Goal: Register for event/course

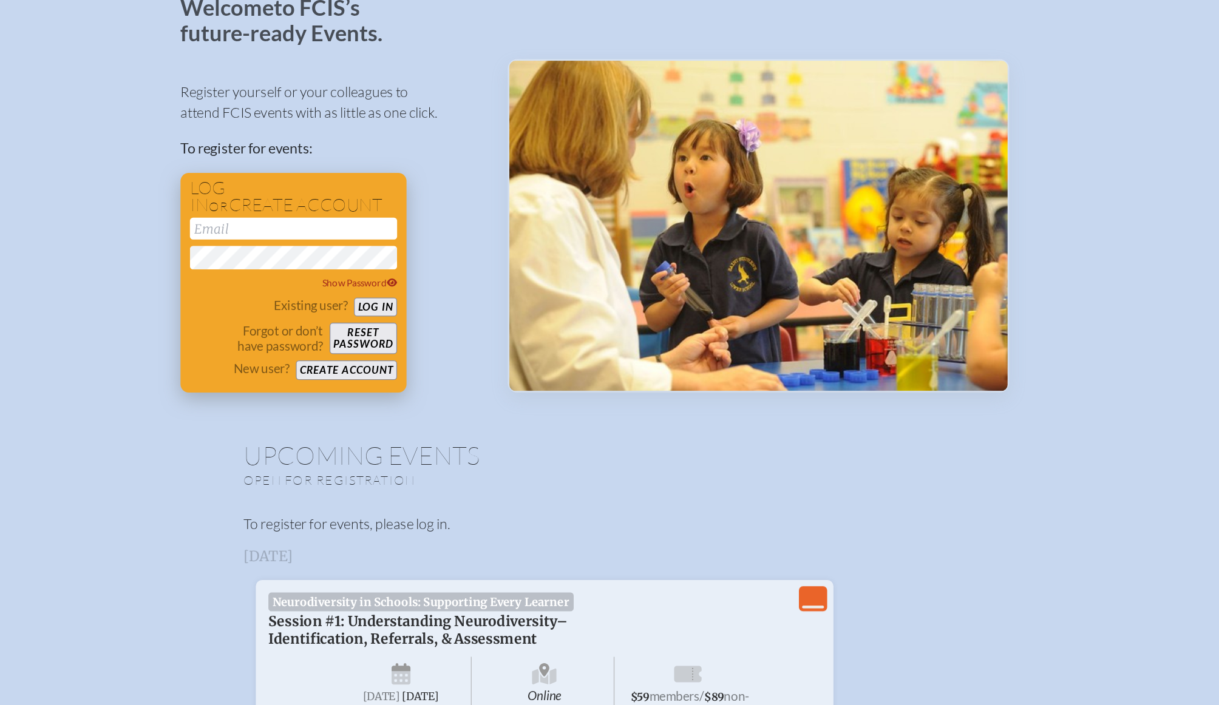
type input "iavila@tmsedu.org"
click at [447, 318] on button "Log in" at bounding box center [439, 323] width 33 height 15
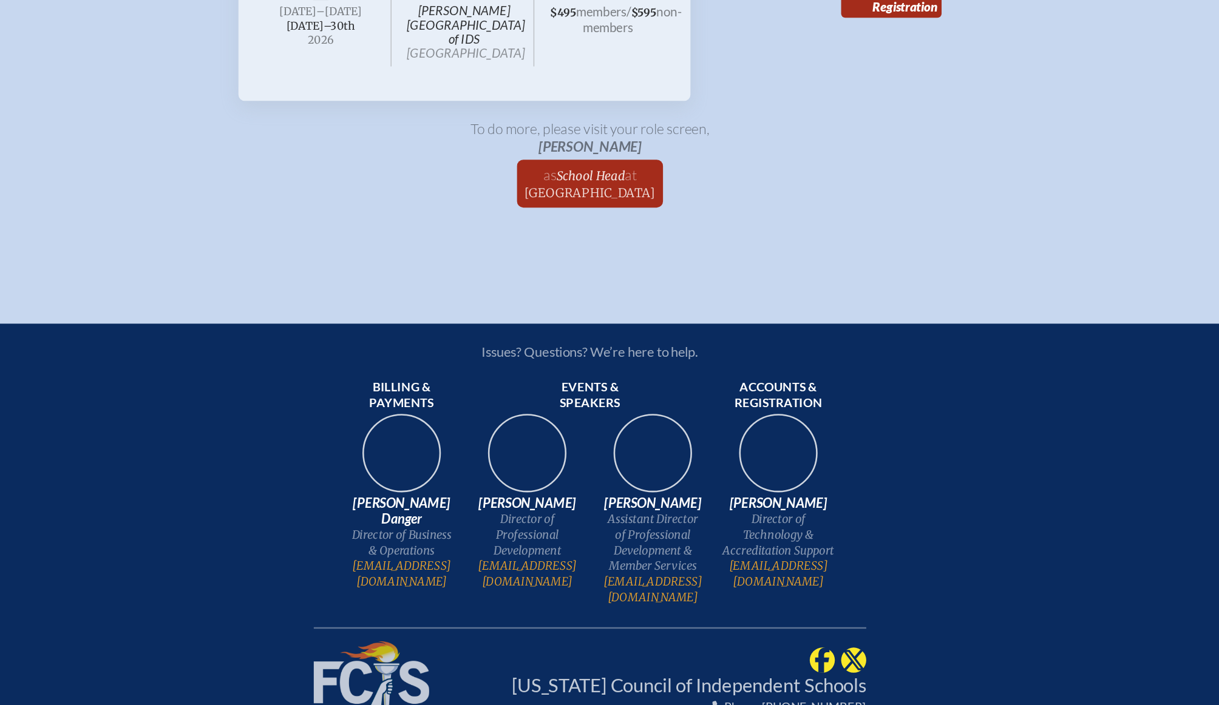
scroll to position [4454, 0]
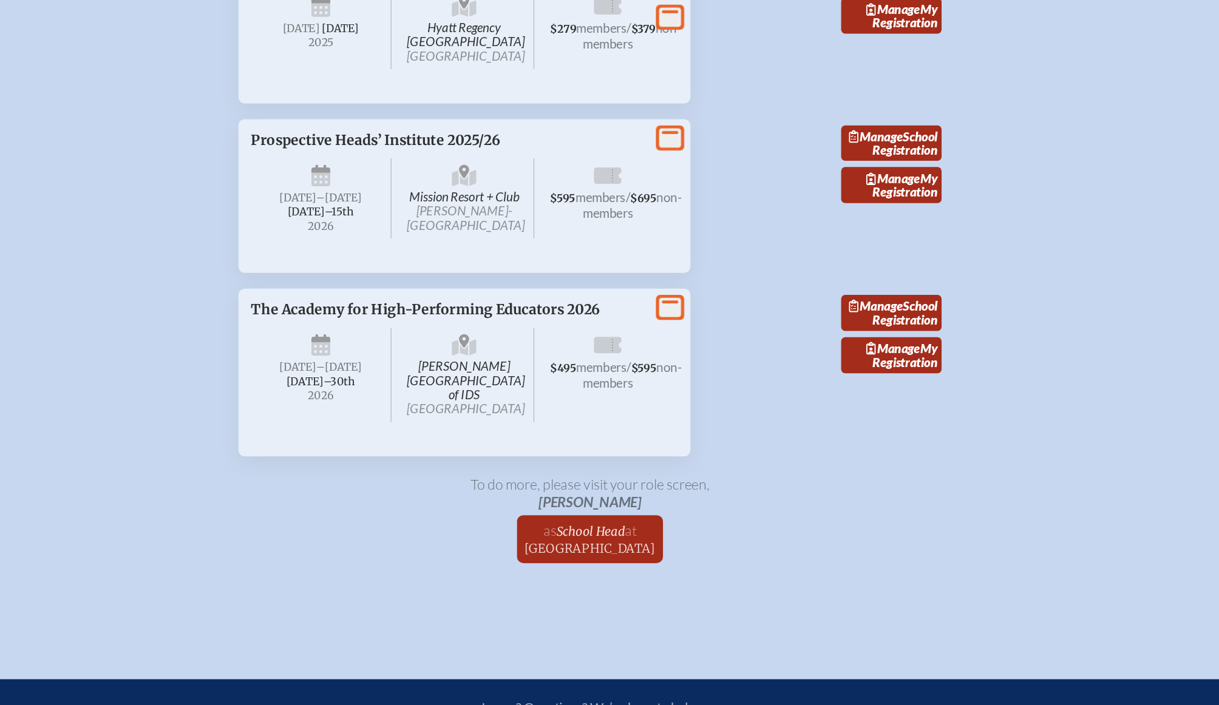
click at [447, 246] on span "The Academy for High-Performing Educators 2026" at bounding box center [482, 239] width 270 height 13
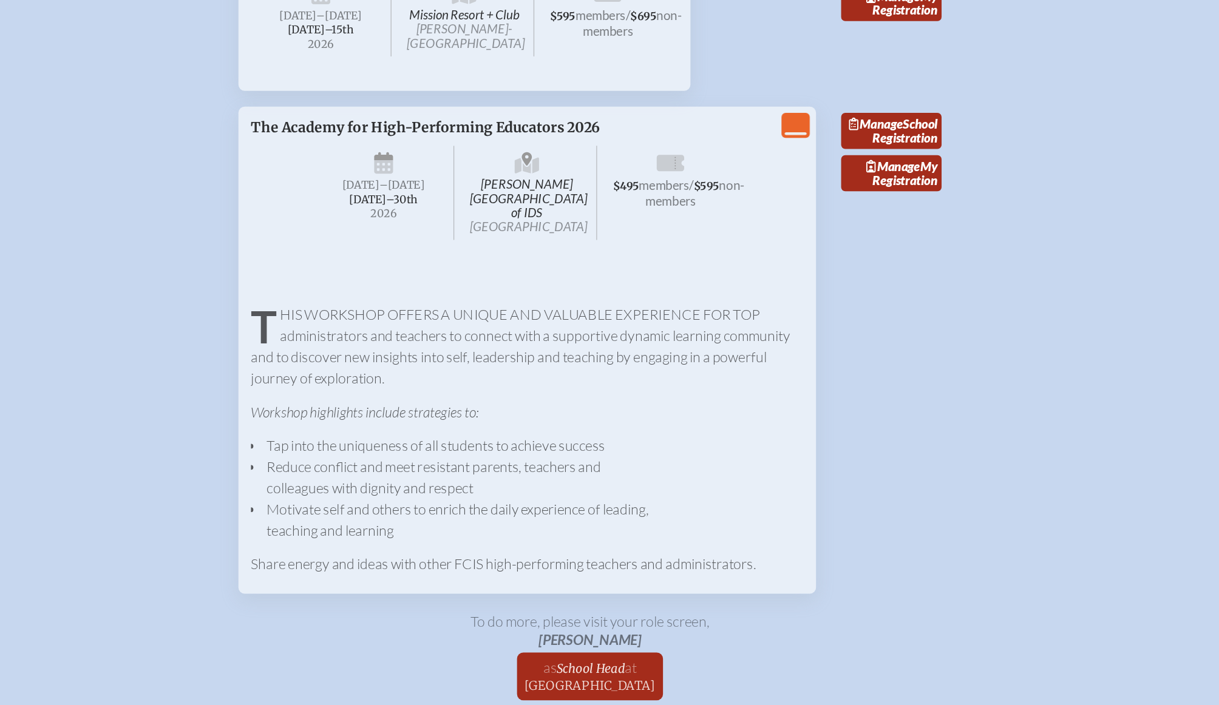
click at [770, 246] on icon "View Less" at bounding box center [768, 237] width 17 height 17
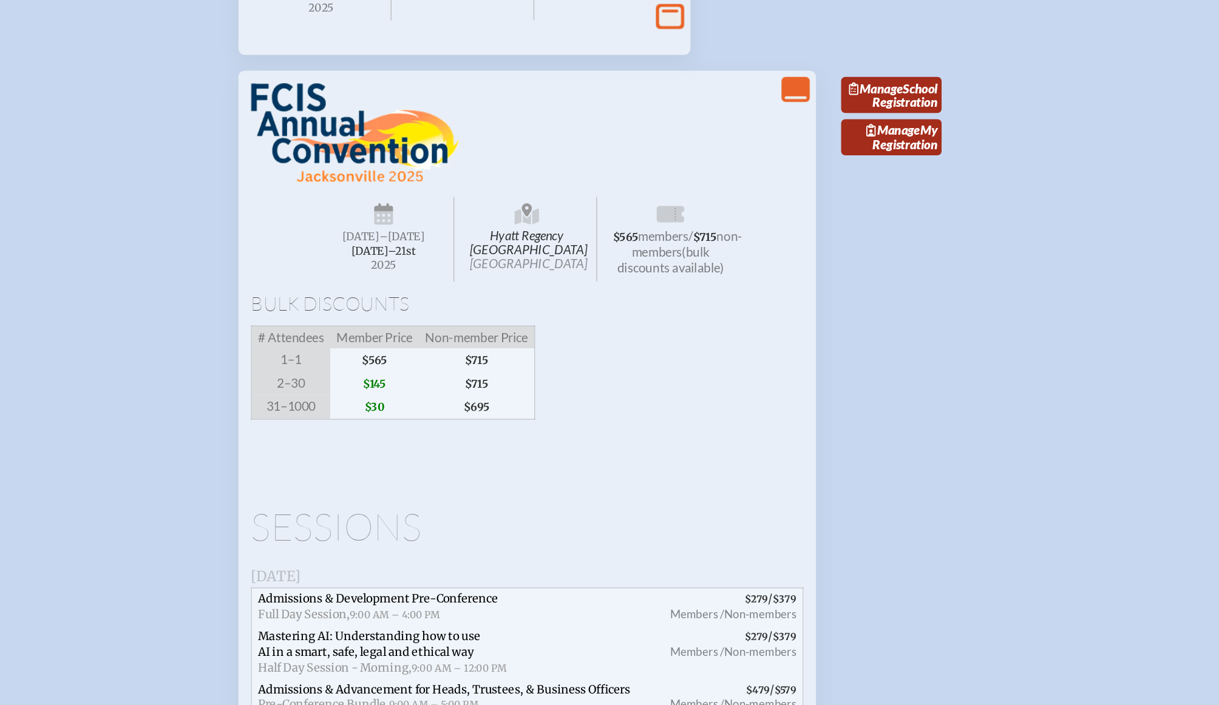
scroll to position [3418, 0]
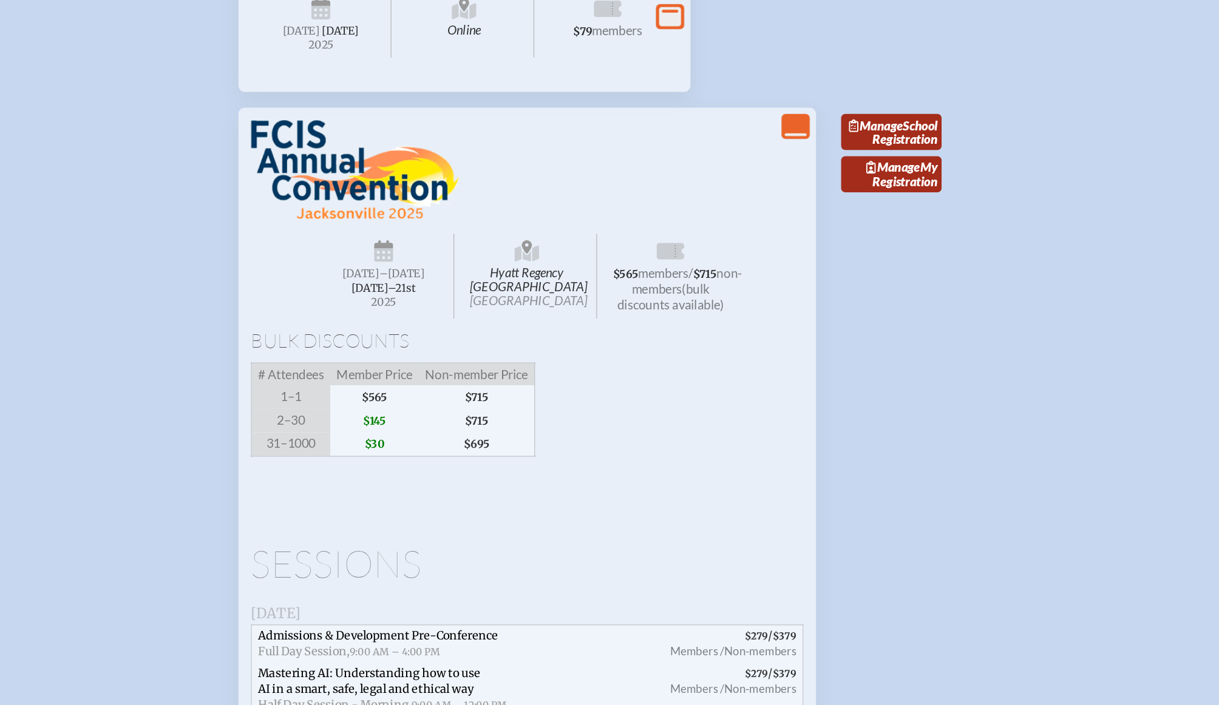
click at [767, 106] on icon "View Less" at bounding box center [768, 97] width 17 height 17
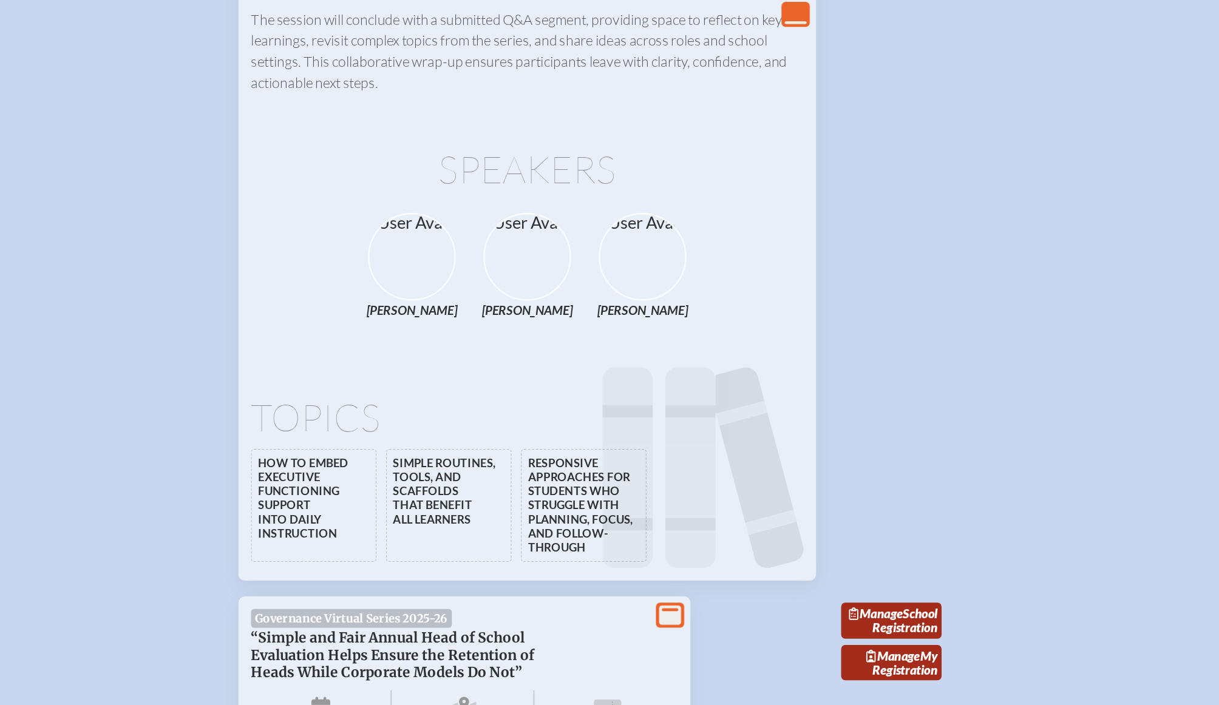
scroll to position [2621, 0]
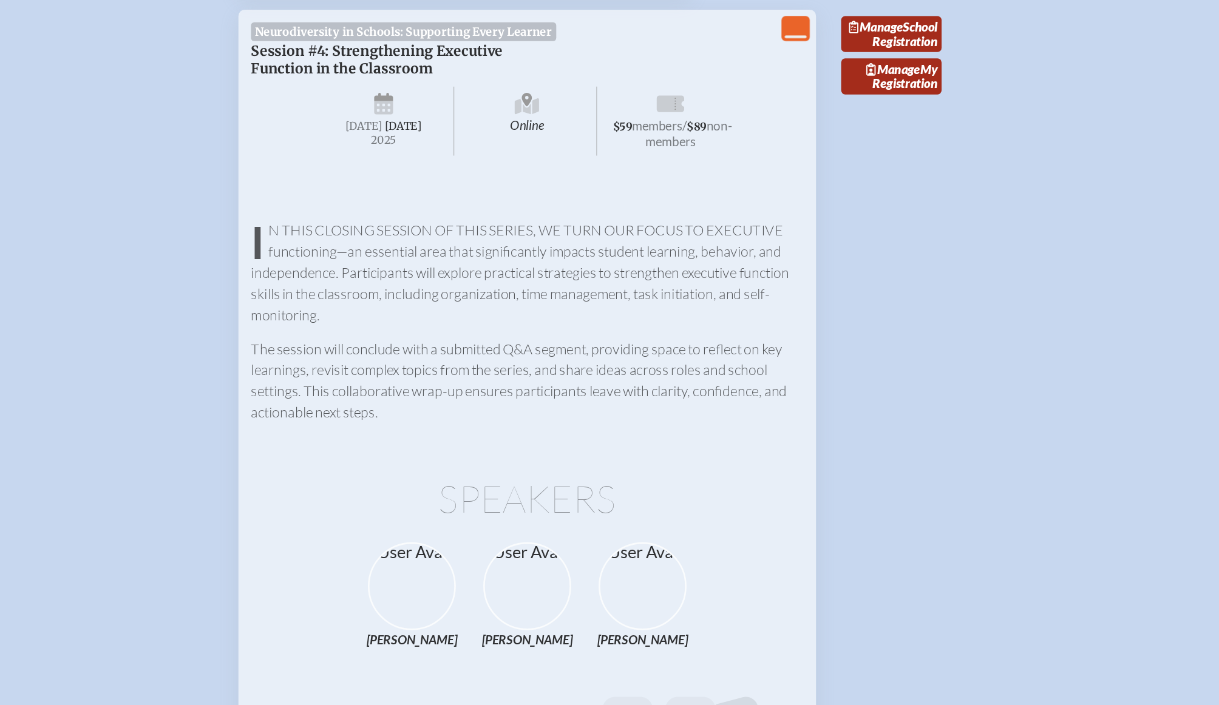
click at [768, 32] on icon "View Less" at bounding box center [768, 23] width 17 height 17
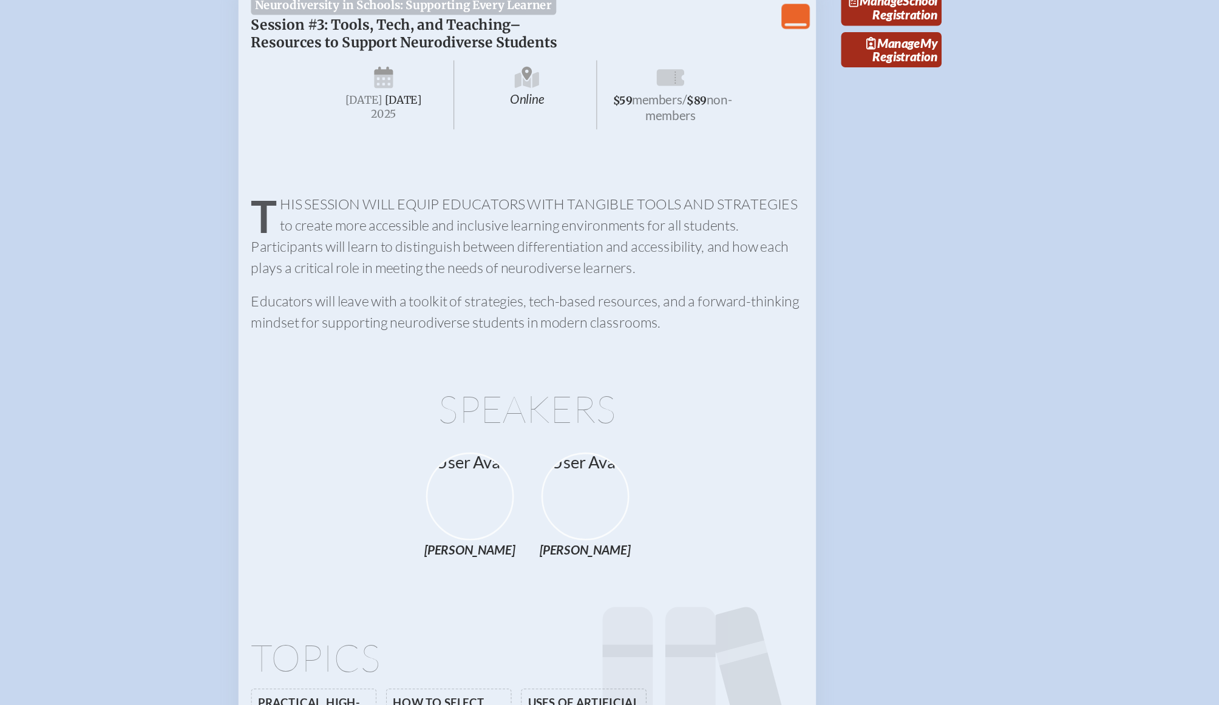
scroll to position [1722, 0]
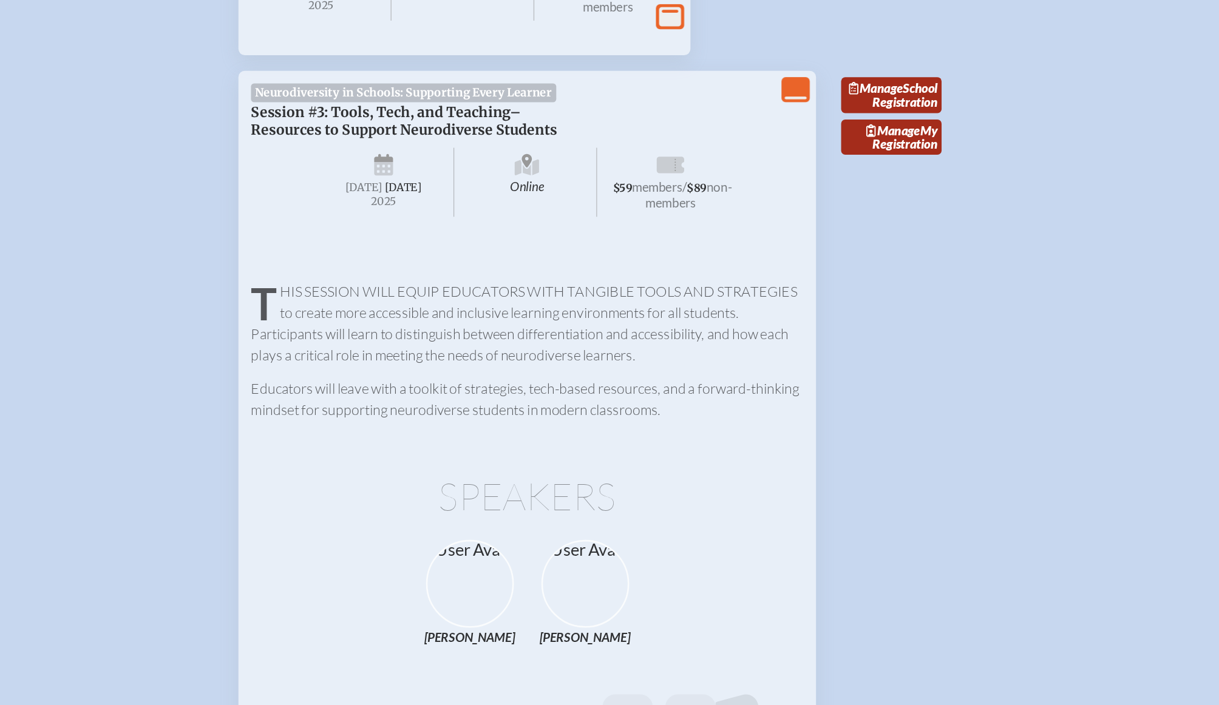
click at [777, 79] on div "View Less" at bounding box center [769, 68] width 22 height 19
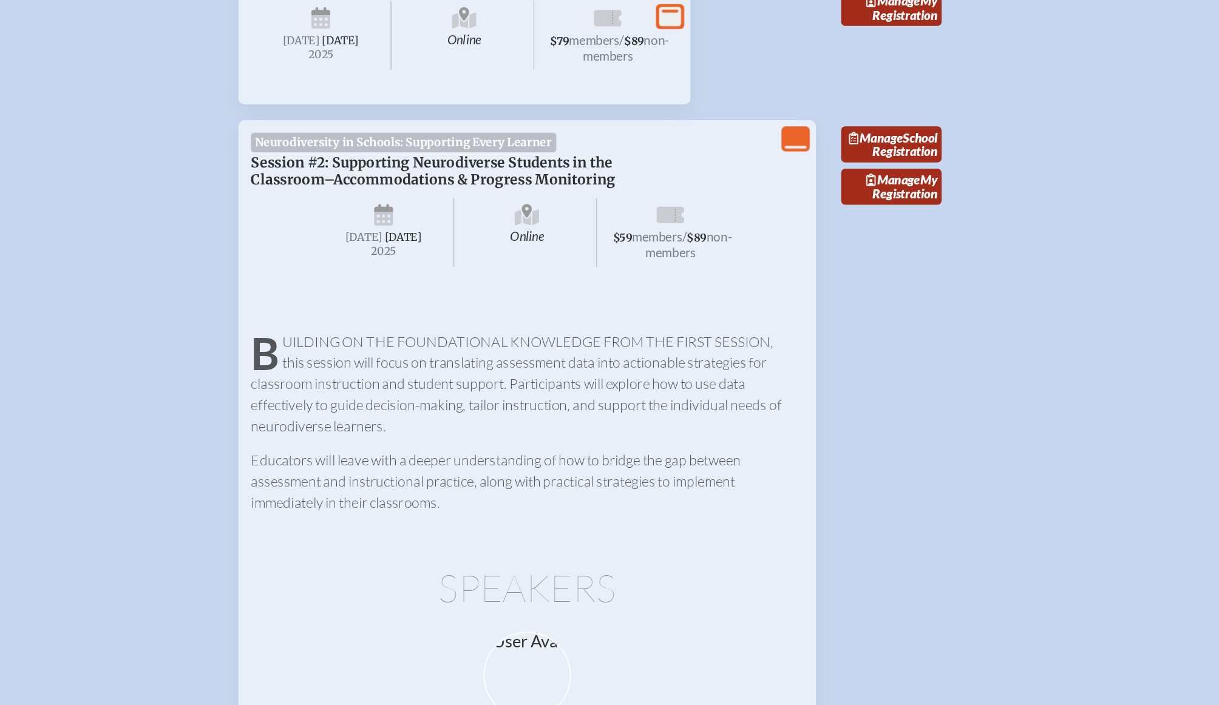
scroll to position [683, 0]
click at [764, 118] on icon "View Less" at bounding box center [768, 109] width 17 height 17
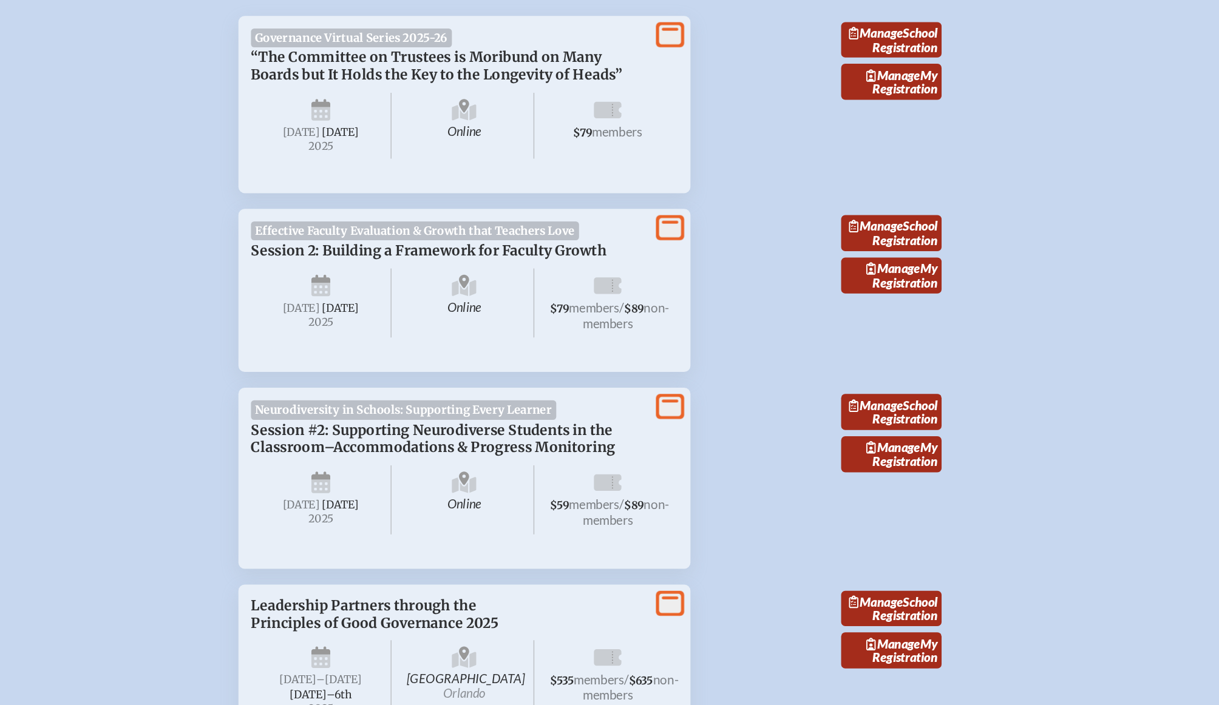
scroll to position [472, 0]
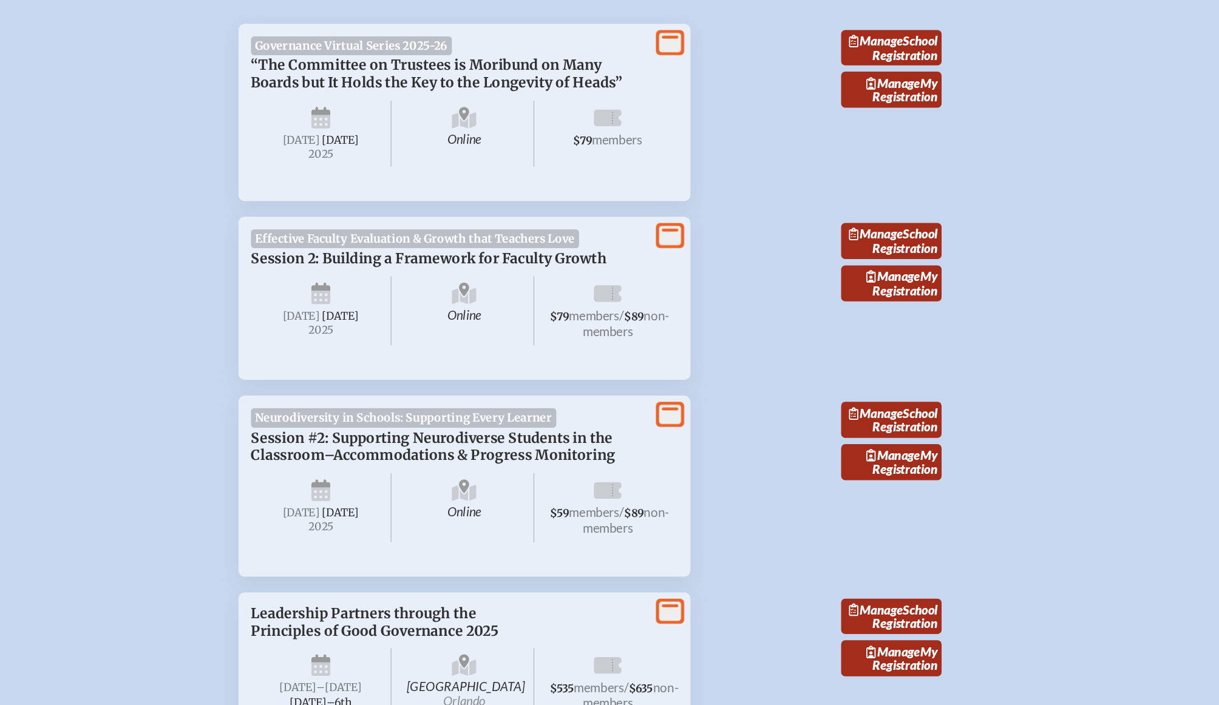
click at [558, 206] on span "Session 2: Building a Framework for Faculty Growth" at bounding box center [484, 199] width 275 height 13
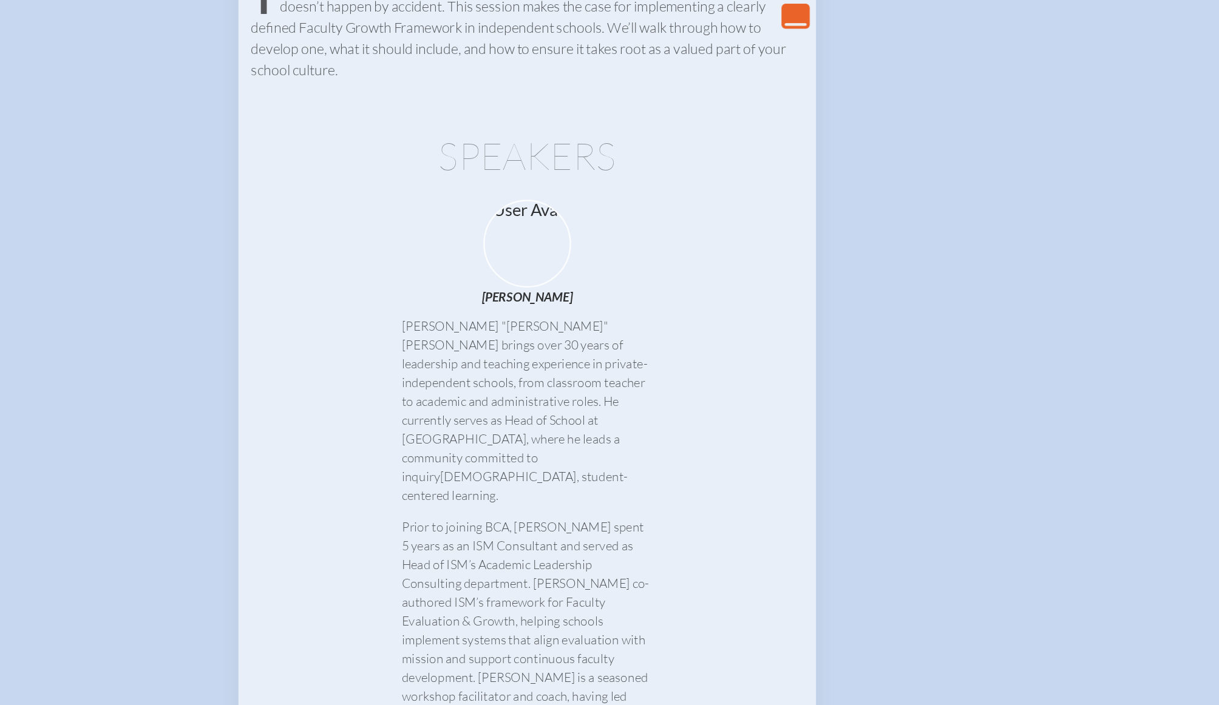
scroll to position [463, 0]
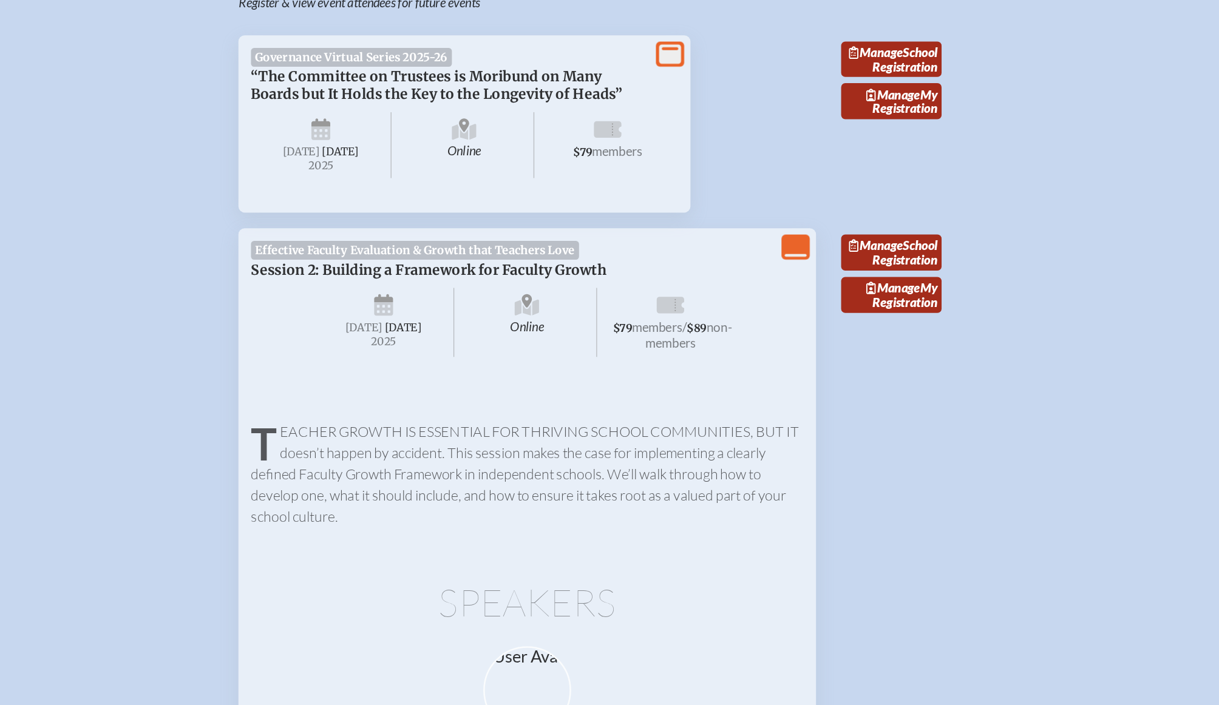
click at [671, 243] on icon at bounding box center [671, 236] width 21 height 13
click at [827, 242] on link "Manage My Registration" at bounding box center [843, 228] width 78 height 28
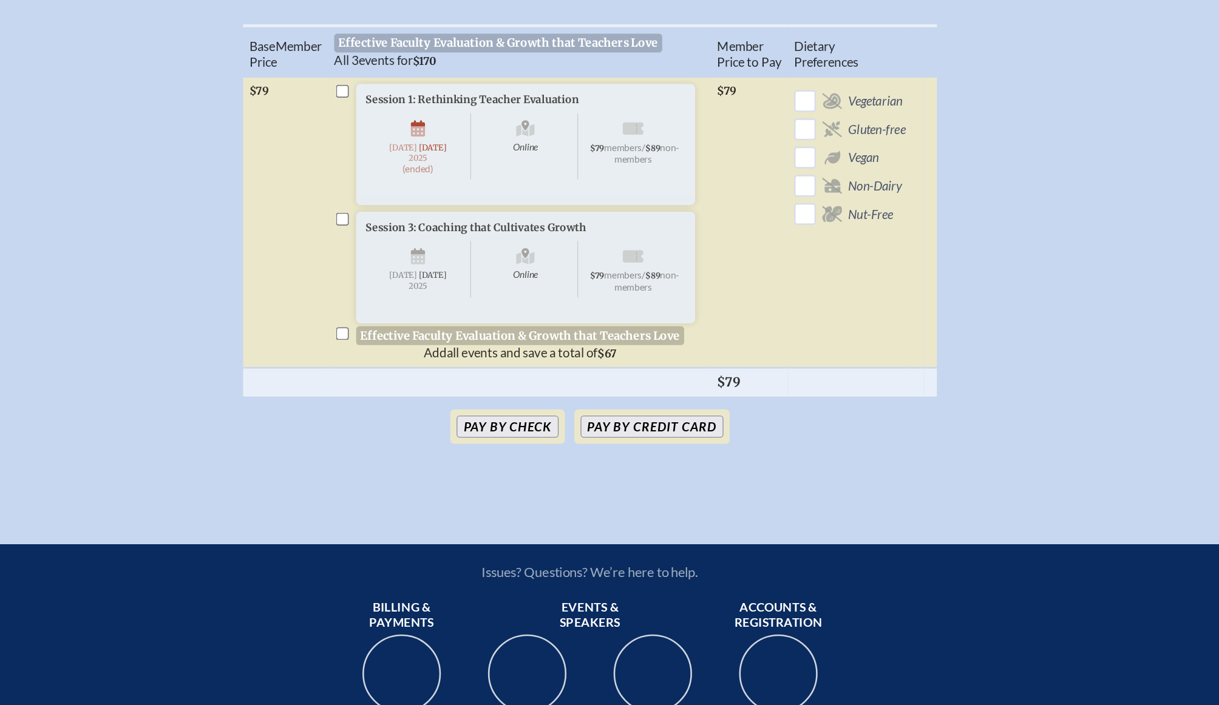
scroll to position [290, 0]
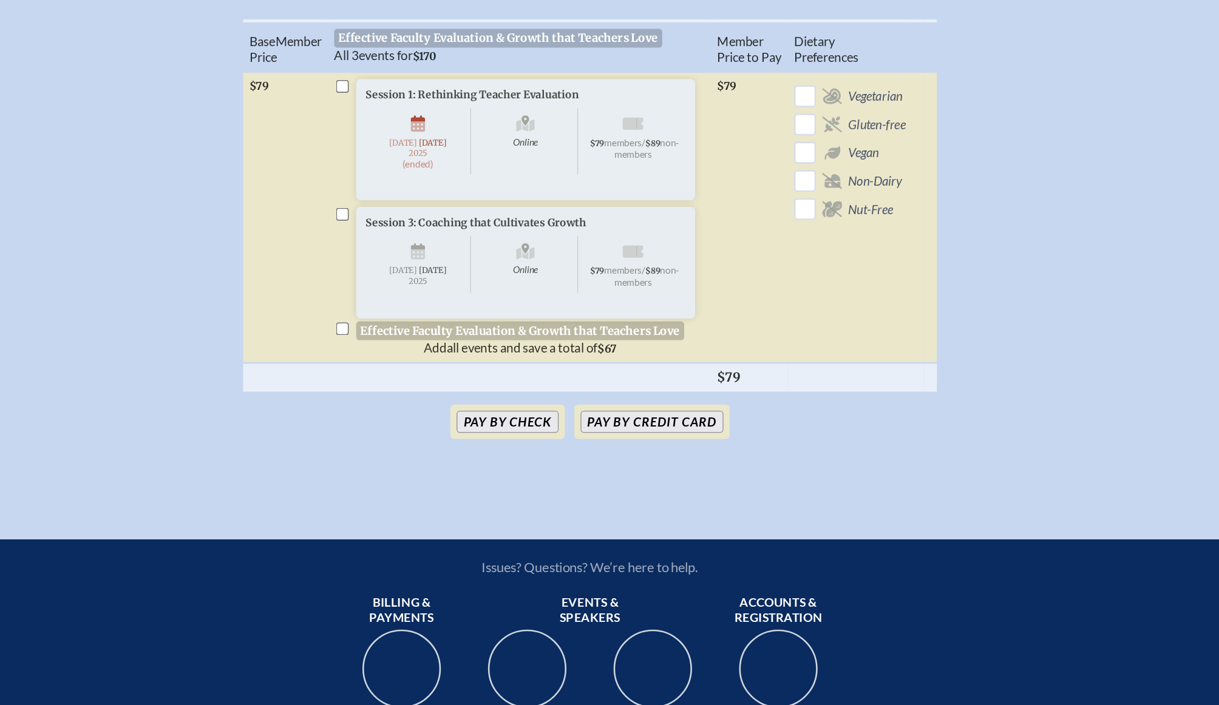
click at [450, 208] on span "All 3 events for $170" at bounding box center [451, 203] width 79 height 12
click at [415, 232] on input "checkbox" at bounding box center [418, 227] width 10 height 10
checkbox input "true"
click at [416, 419] on input "checkbox" at bounding box center [418, 414] width 10 height 10
checkbox input "true"
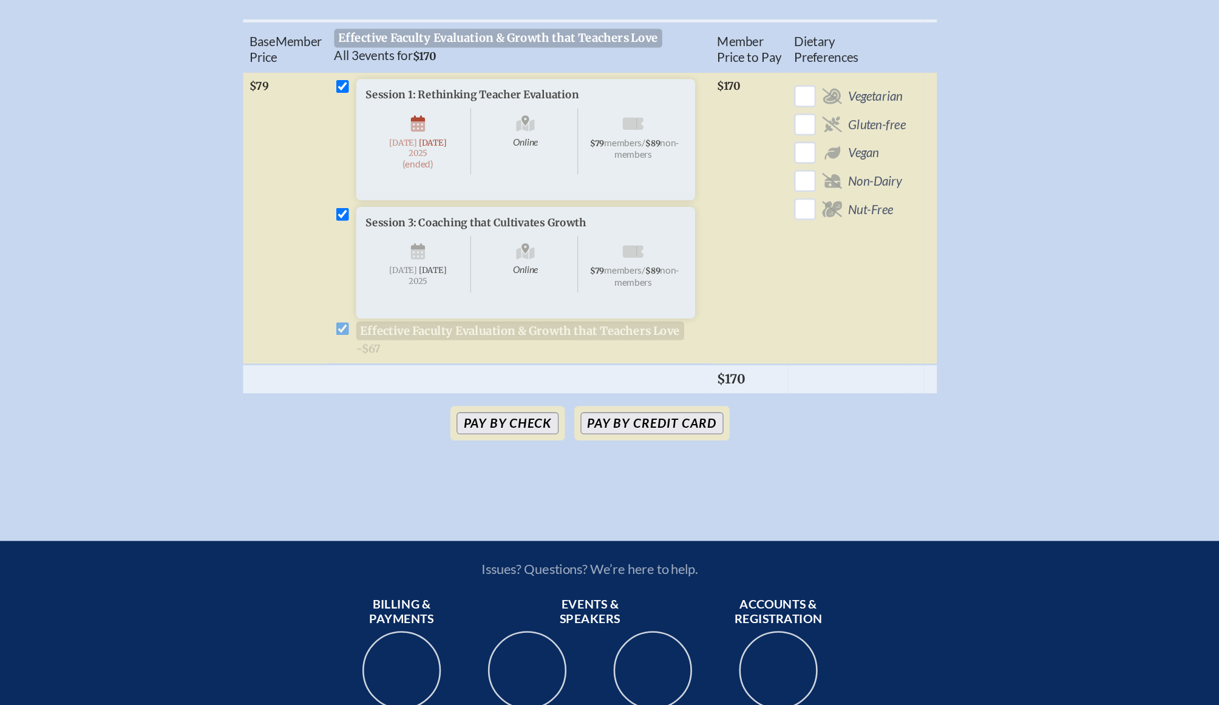
click at [415, 330] on input "checkbox" at bounding box center [418, 326] width 10 height 10
checkbox input "false"
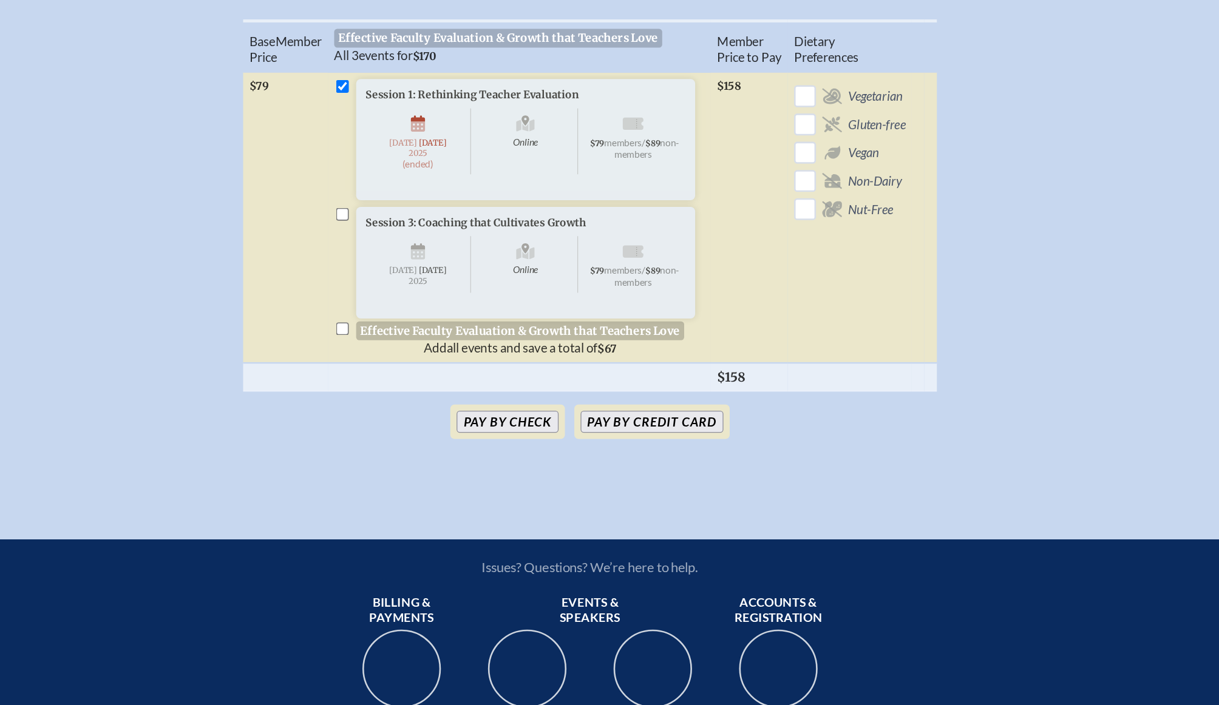
click at [415, 232] on input "checkbox" at bounding box center [418, 227] width 10 height 10
checkbox input "false"
click at [414, 419] on input "checkbox" at bounding box center [418, 414] width 10 height 10
checkbox input "true"
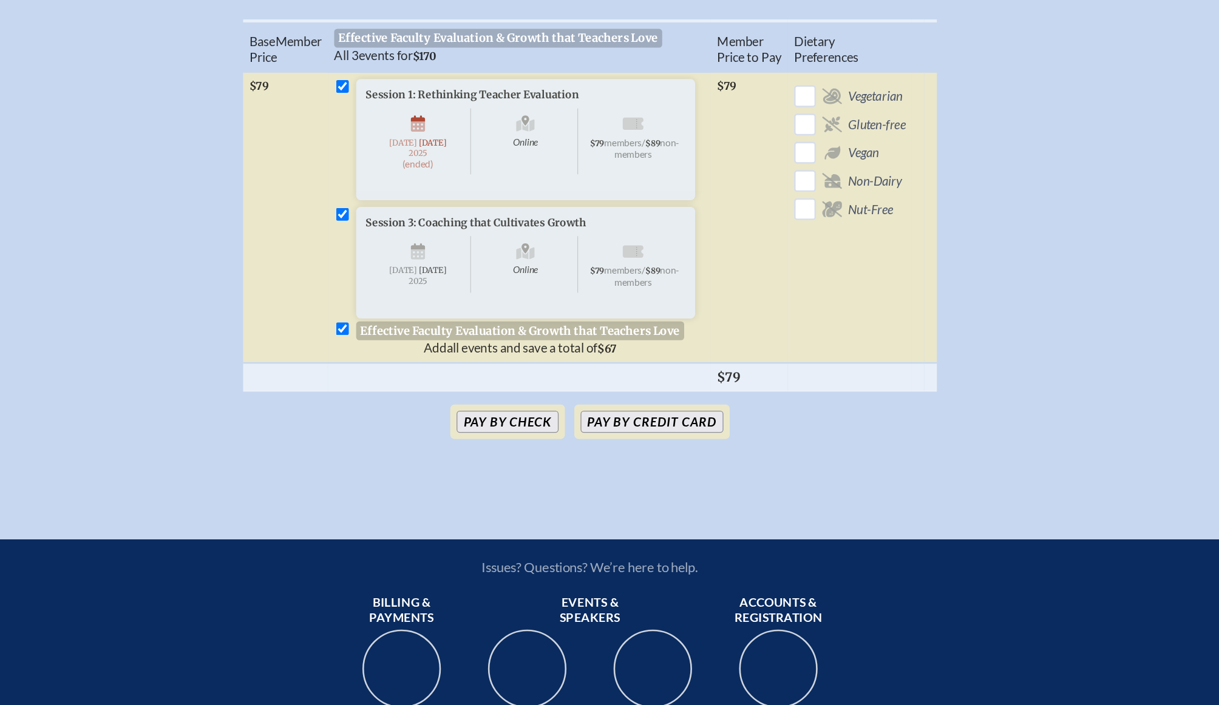
checkbox input "true"
